Goal: Transaction & Acquisition: Purchase product/service

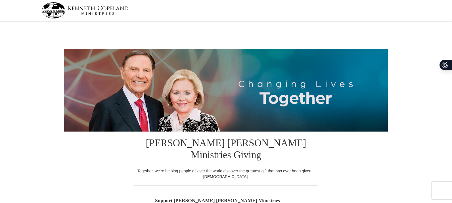
select select "IL"
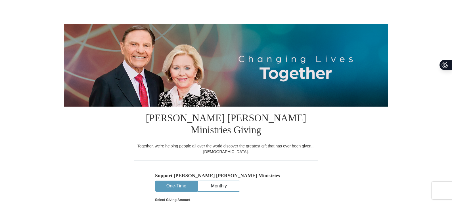
scroll to position [113, 0]
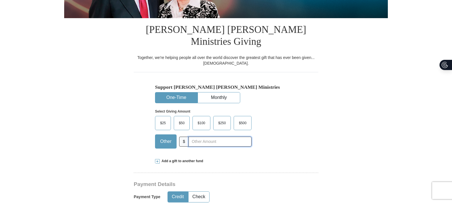
click at [203, 137] on input "text" at bounding box center [219, 142] width 63 height 10
type input "110.00"
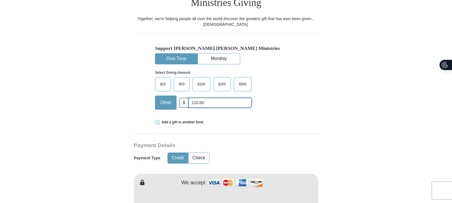
scroll to position [189, 0]
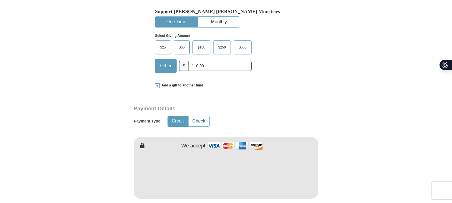
click at [198, 116] on button "Check" at bounding box center [198, 121] width 21 height 10
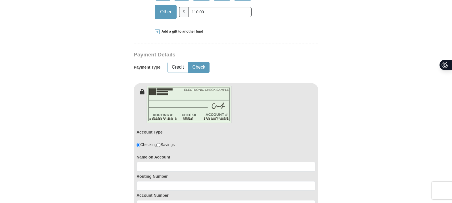
scroll to position [303, 0]
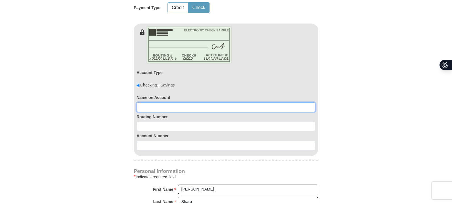
click at [147, 102] on input at bounding box center [225, 107] width 179 height 10
type input "Derrick Sharp"
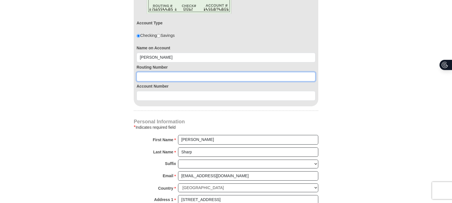
scroll to position [340, 0]
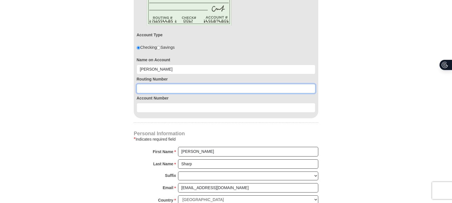
click at [176, 84] on input at bounding box center [225, 89] width 179 height 10
paste input "271972899"
type input "271972899"
click at [185, 84] on input "271972899" at bounding box center [225, 89] width 179 height 10
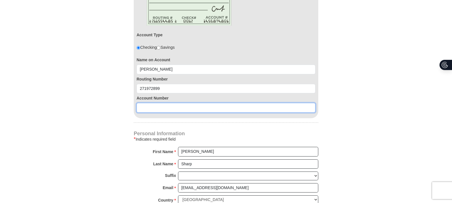
click at [208, 103] on input at bounding box center [225, 108] width 179 height 10
paste input "7050061296"
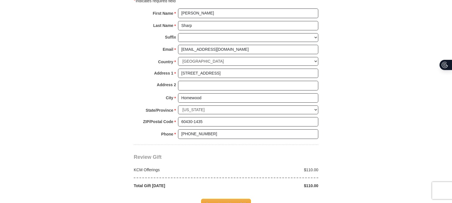
scroll to position [492, 0]
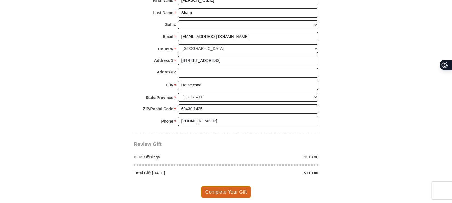
type input "7050061296"
click at [223, 186] on span "Complete Your Gift" at bounding box center [226, 192] width 50 height 12
